Goal: Task Accomplishment & Management: Use online tool/utility

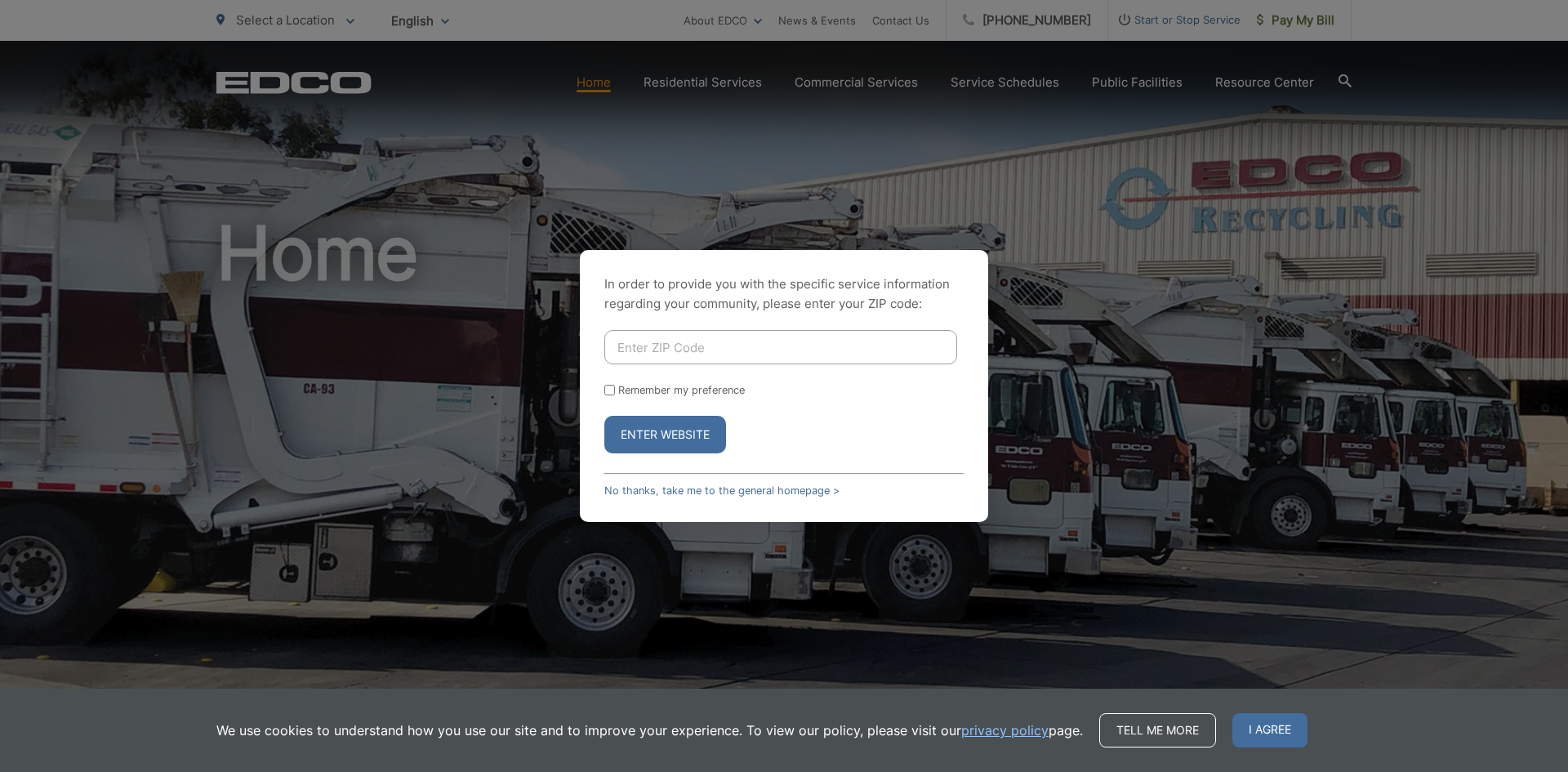
click at [724, 334] on input "Enter ZIP Code" at bounding box center [781, 346] width 353 height 34
type input "92040"
click at [690, 427] on button "Enter Website" at bounding box center [665, 435] width 122 height 37
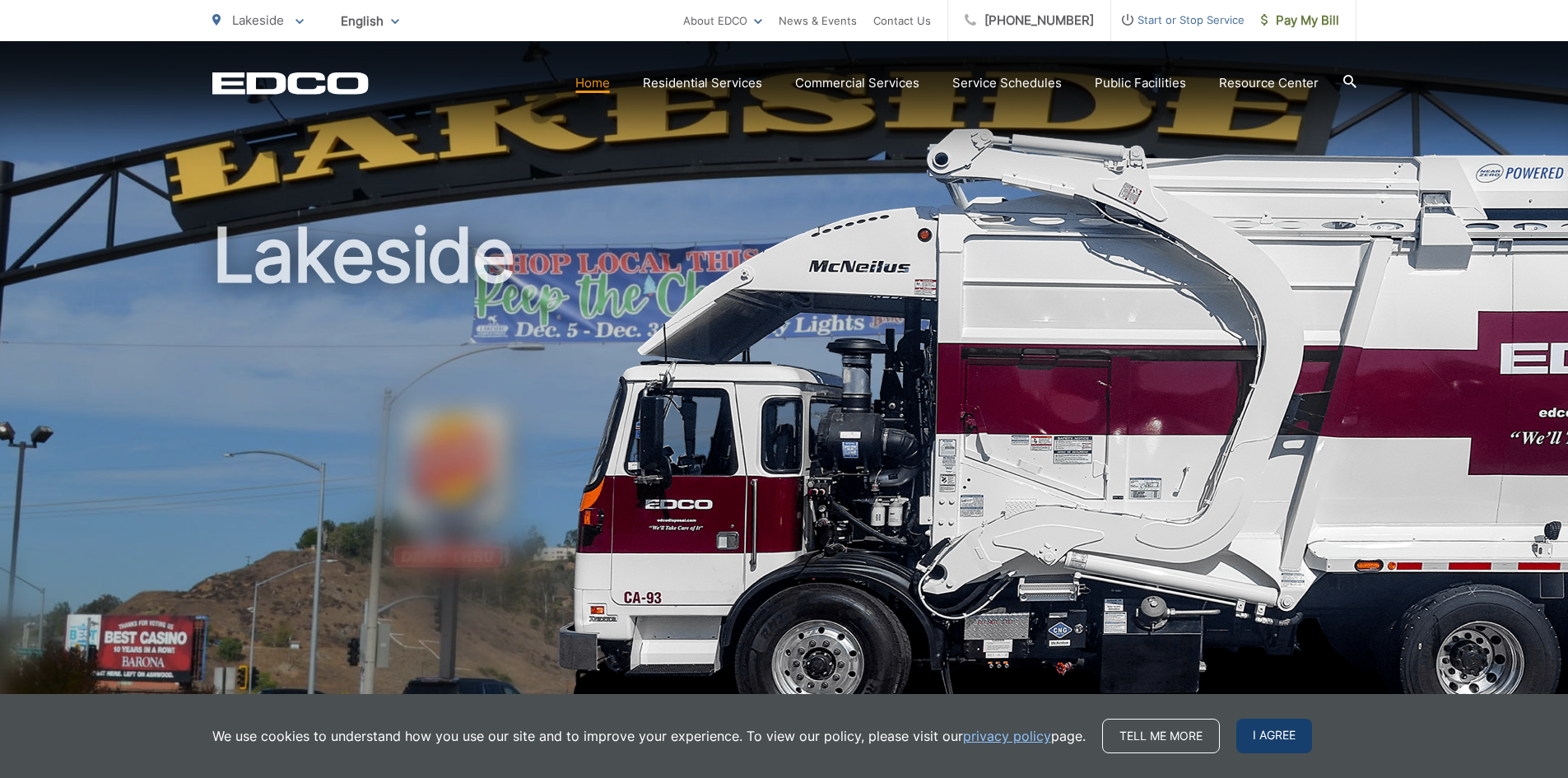
click at [1255, 736] on span "I agree" at bounding box center [1273, 735] width 76 height 35
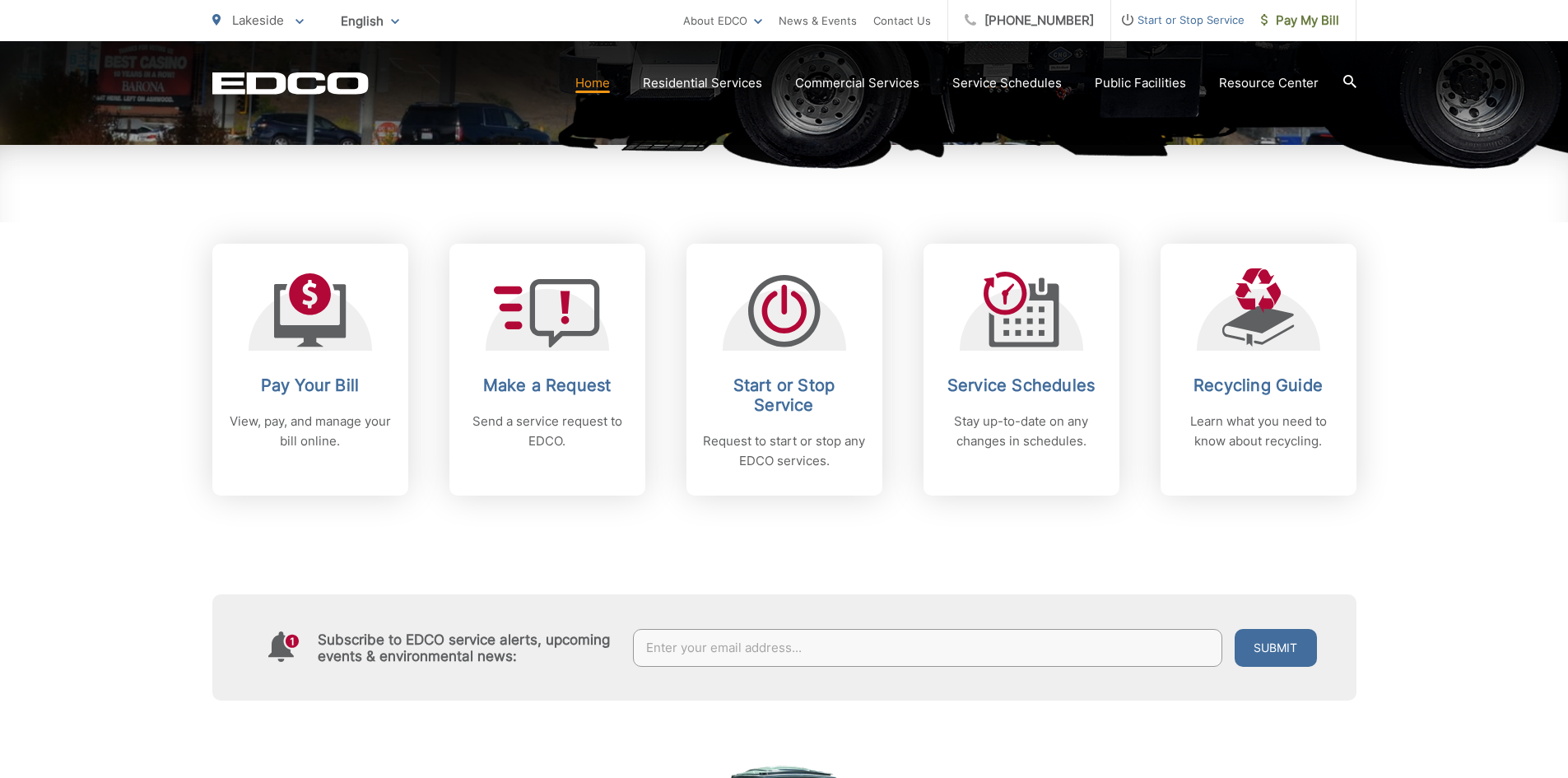
scroll to position [576, 0]
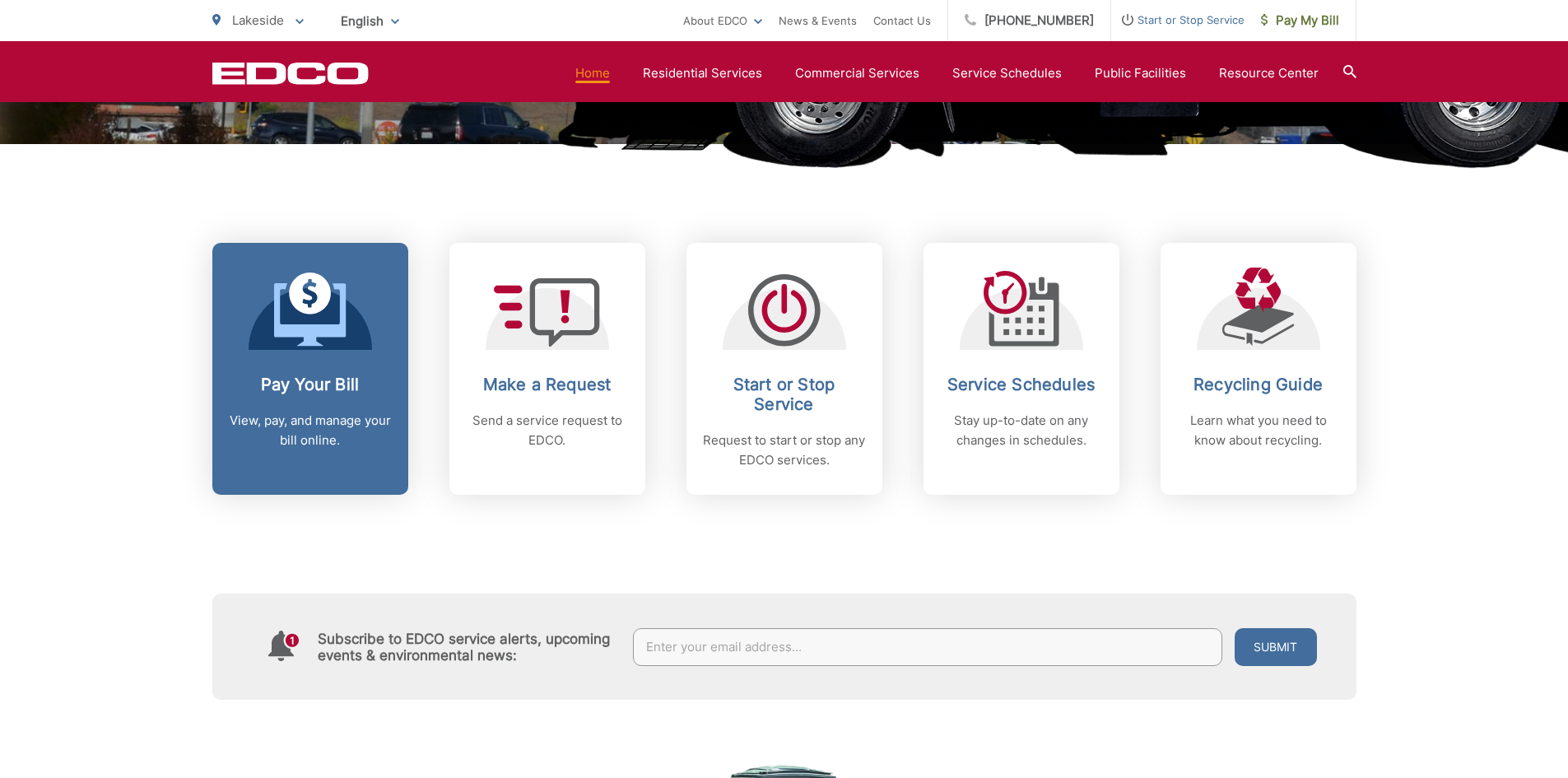
click at [333, 418] on p "View, pay, and manage your bill online." at bounding box center [309, 430] width 163 height 40
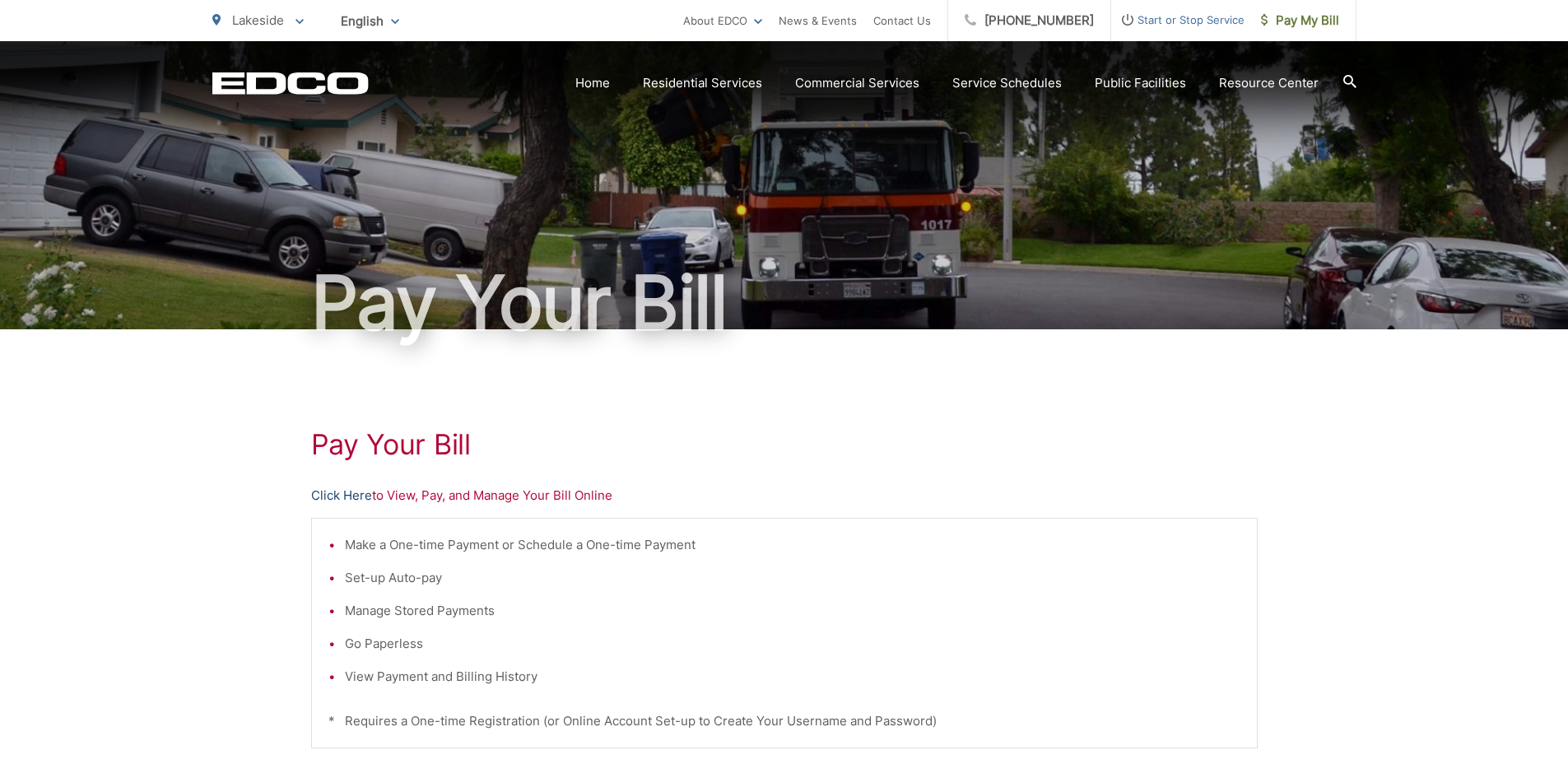
click at [363, 497] on link "Click Here" at bounding box center [342, 495] width 61 height 20
